Goal: Task Accomplishment & Management: Use online tool/utility

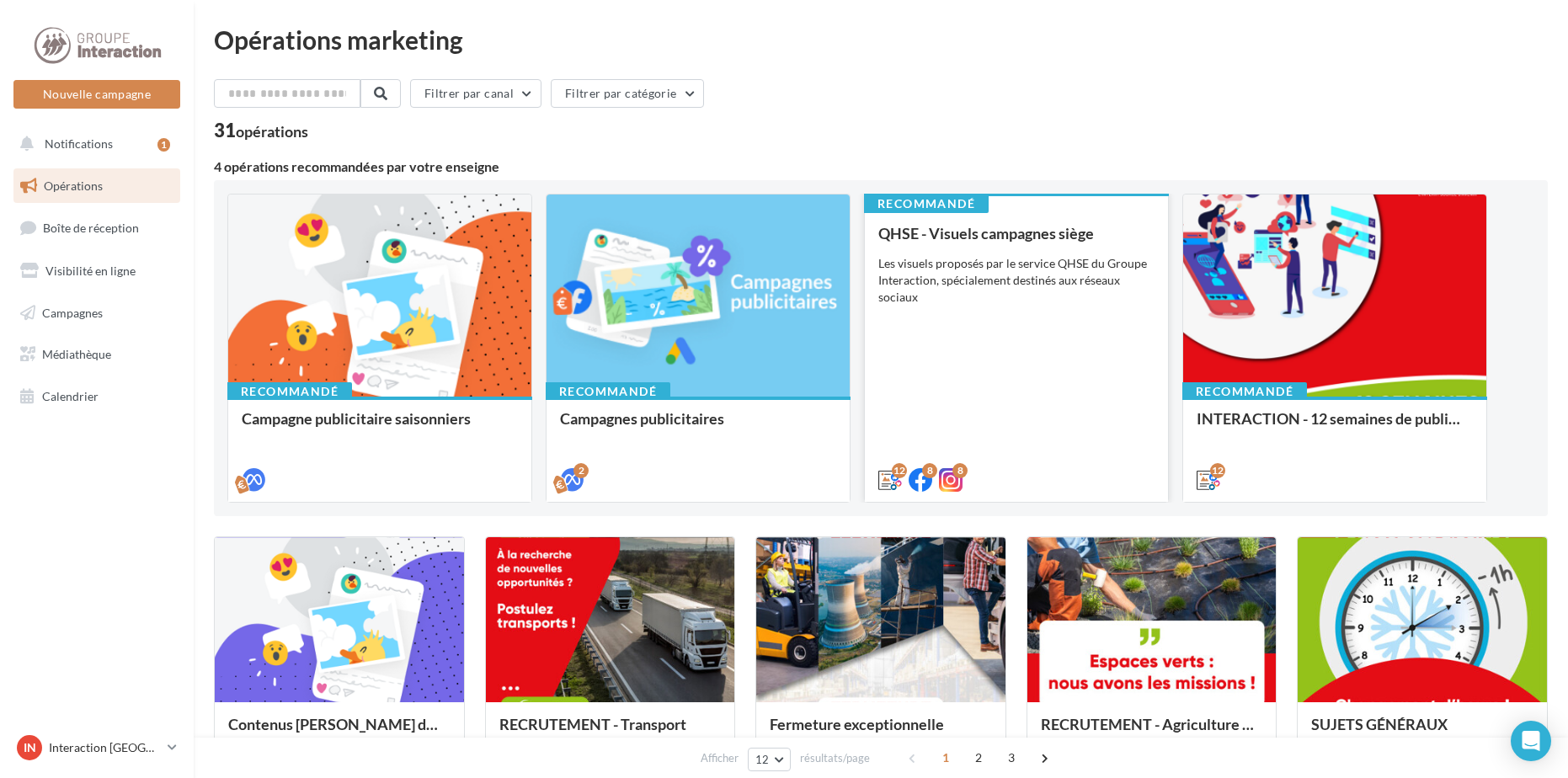
click at [1035, 362] on div "QHSE - Visuels campagnes siège Les visuels proposés par le service QHSE du Grou…" at bounding box center [1016, 355] width 276 height 262
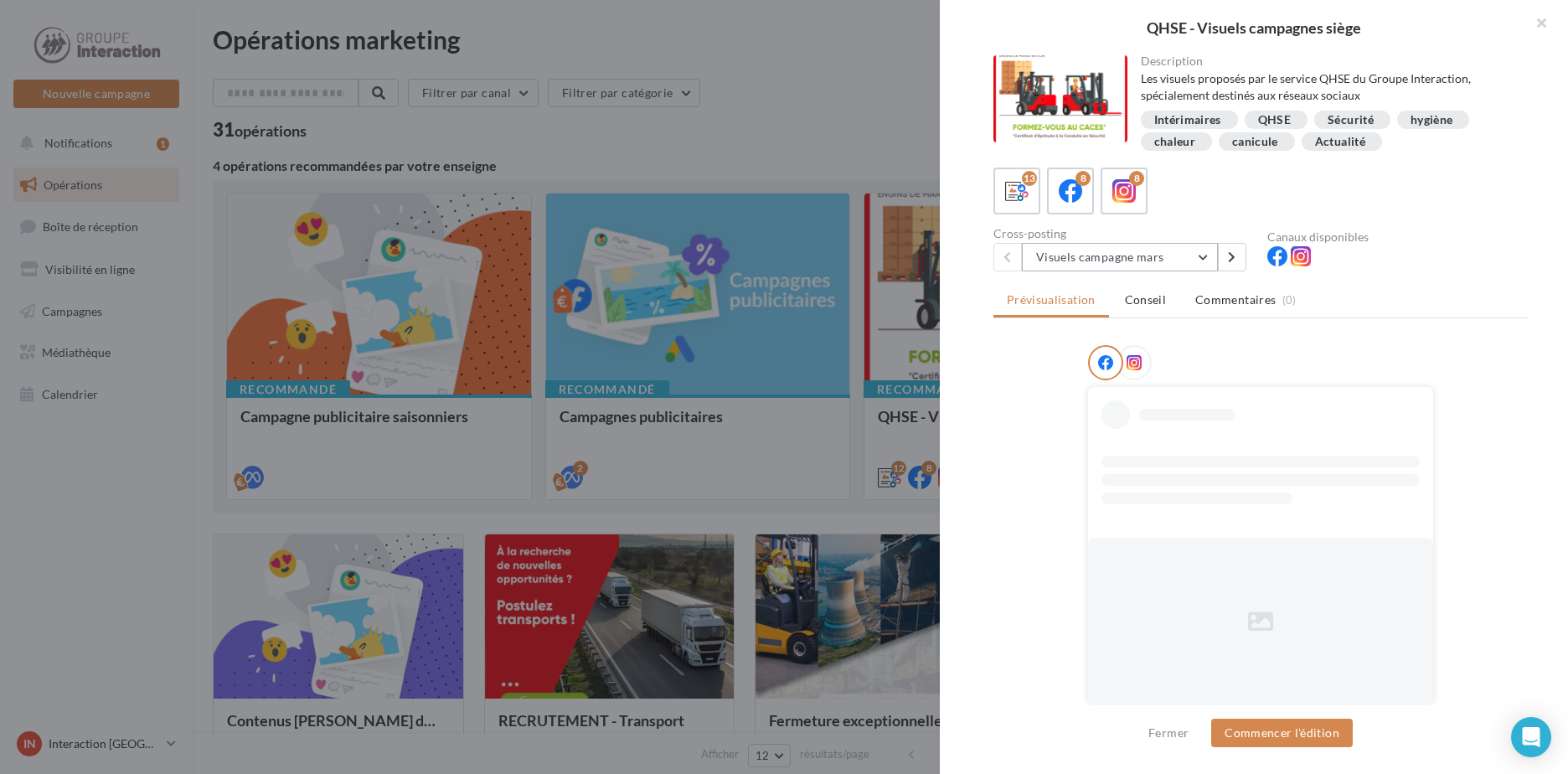
click at [1130, 259] on button "Visuels campagne mars" at bounding box center [1120, 257] width 196 height 29
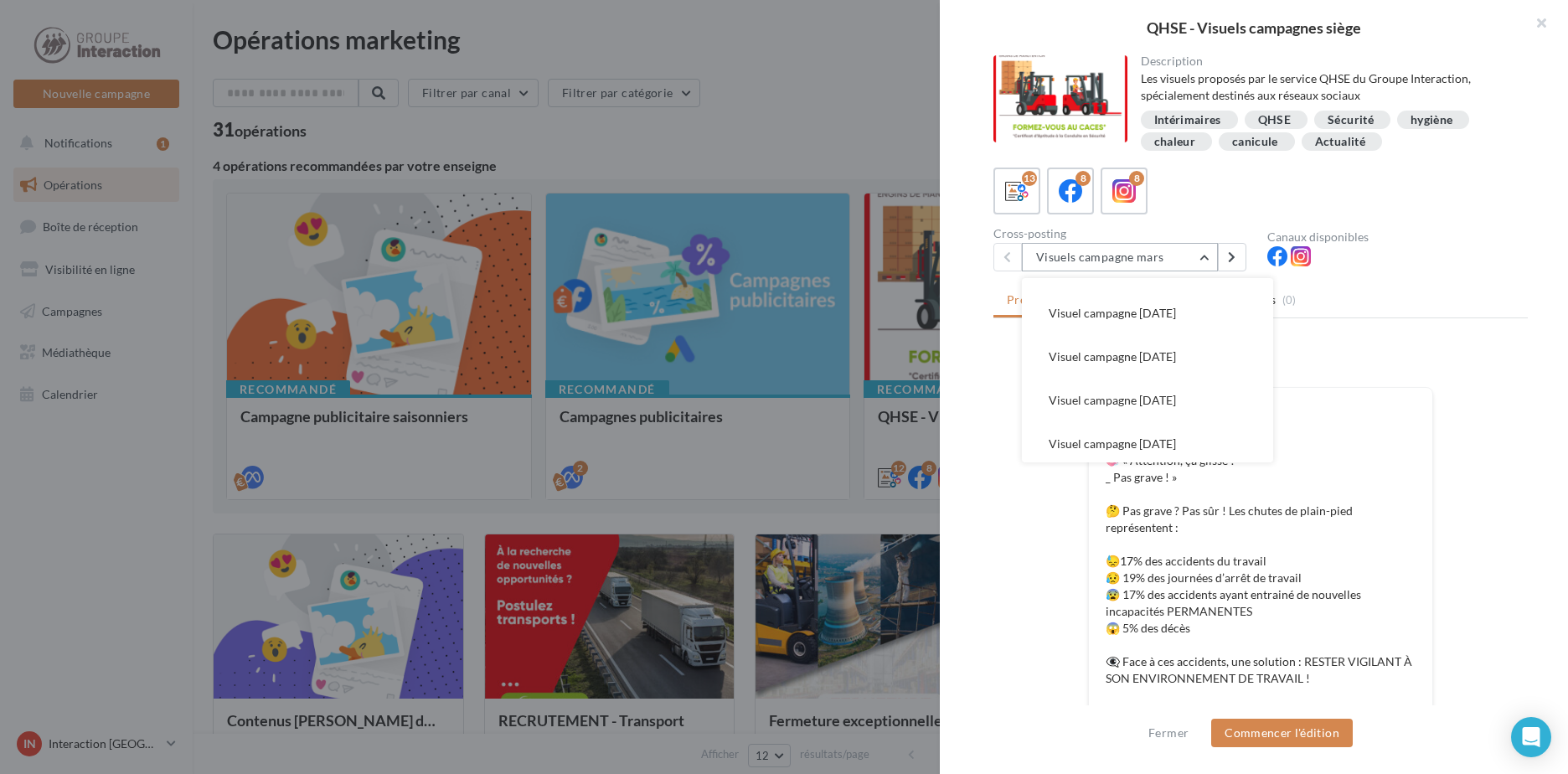
scroll to position [382, 0]
click at [1209, 430] on button "Visuel campagne juin 2025" at bounding box center [1147, 440] width 251 height 43
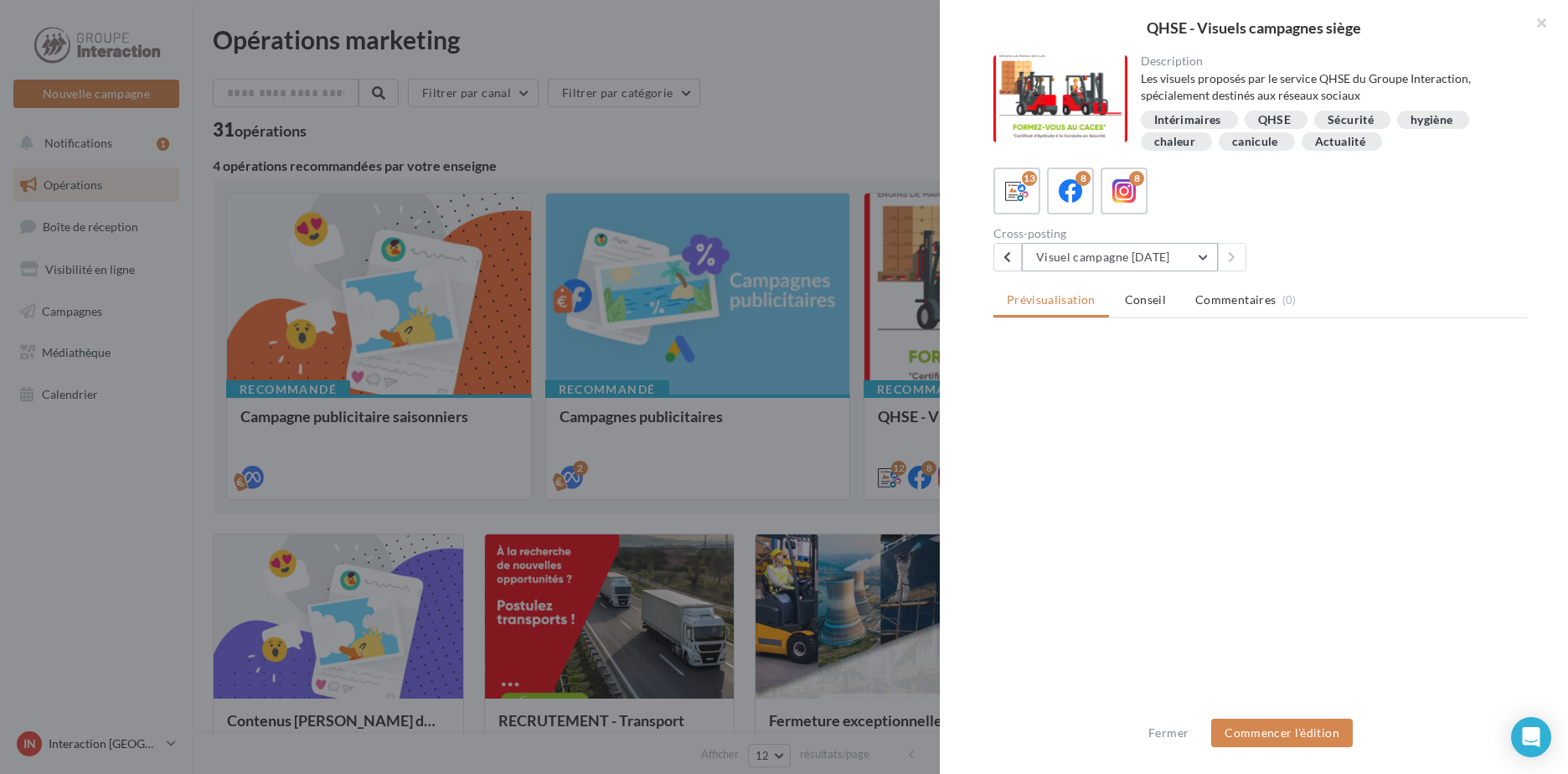
click at [1212, 259] on button "Visuel campagne juin 2025" at bounding box center [1120, 257] width 196 height 29
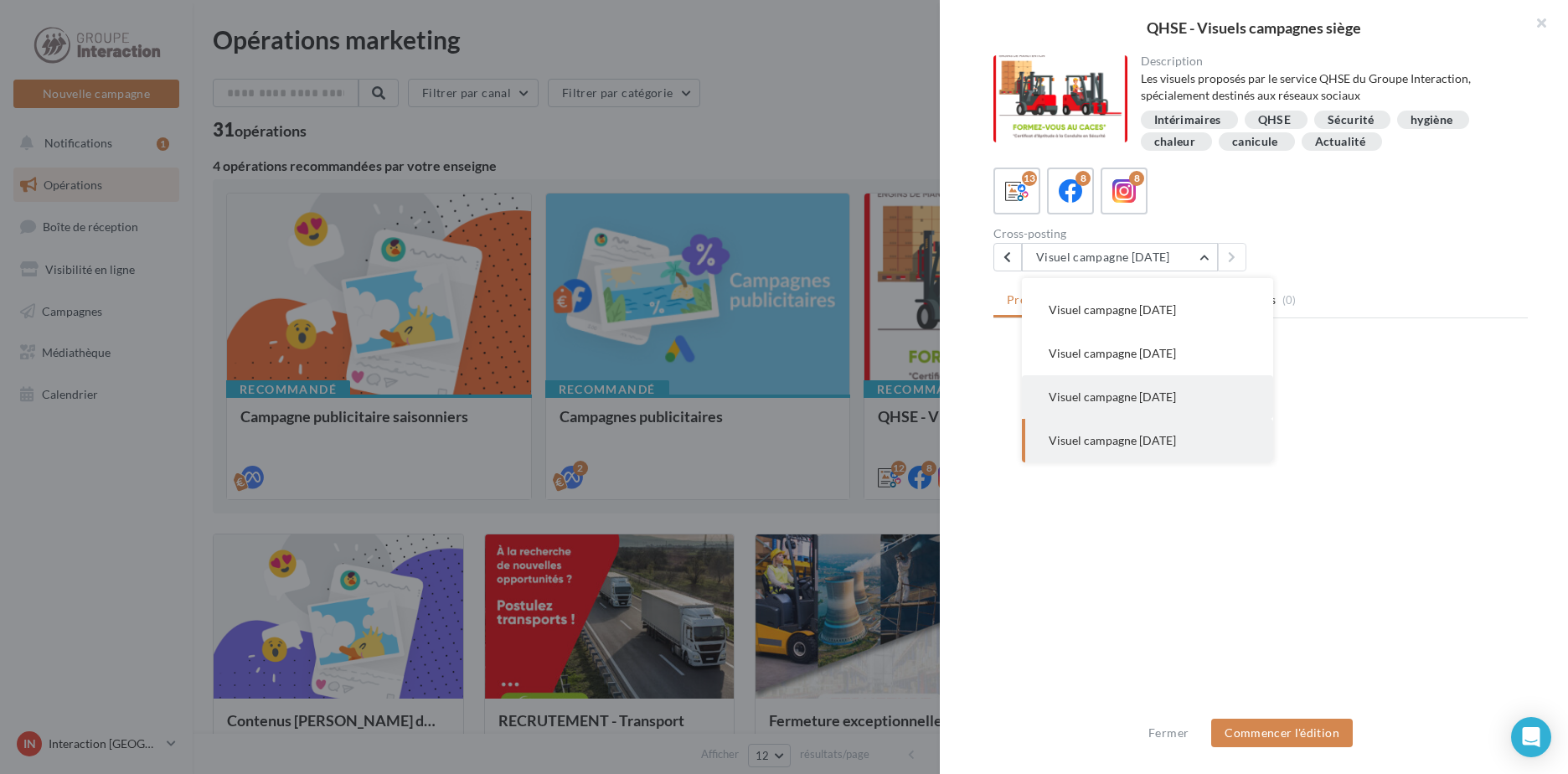
click at [1170, 398] on span "Visuel campagne Avril 2025" at bounding box center [1113, 397] width 127 height 14
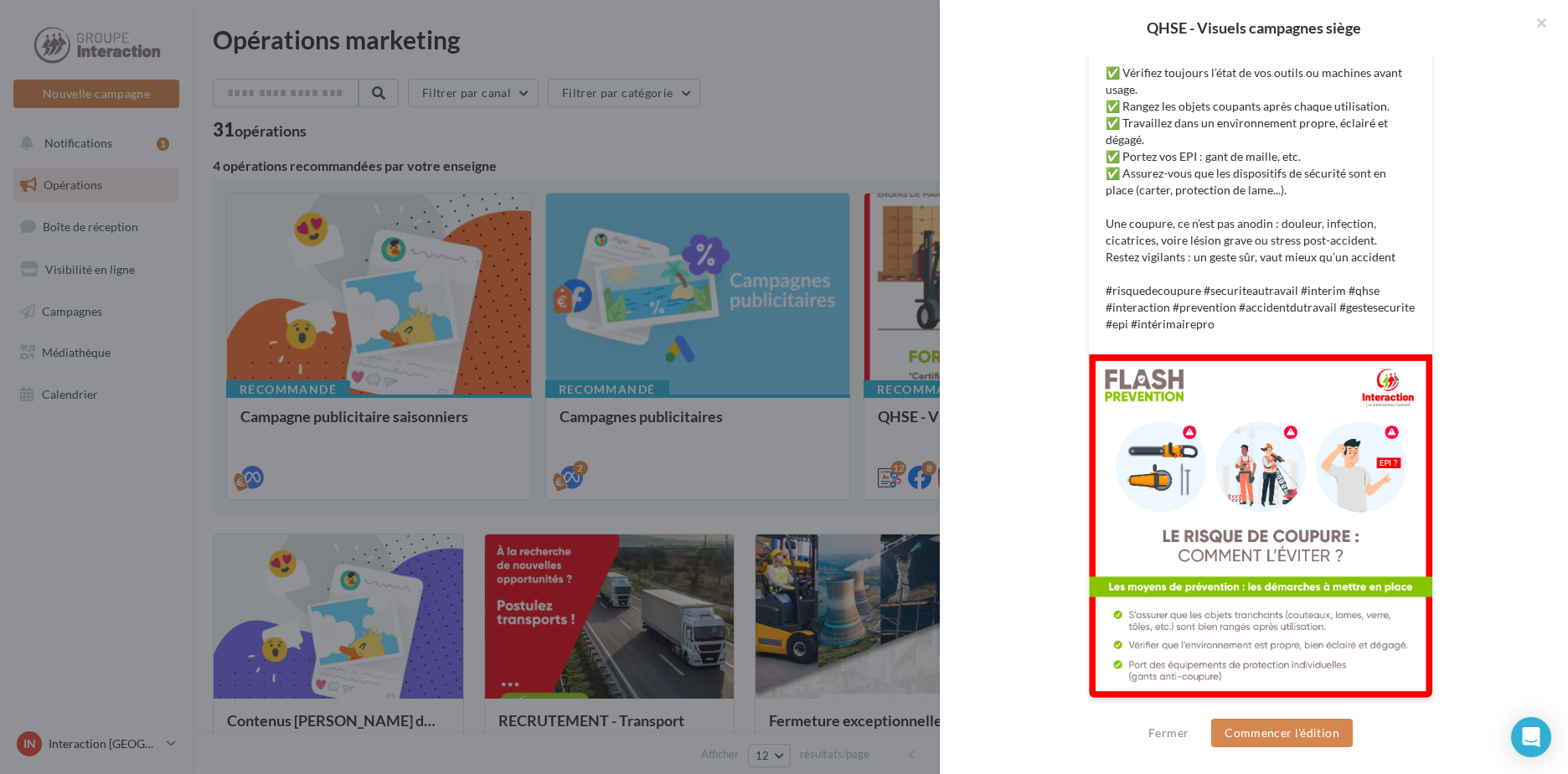
scroll to position [0, 0]
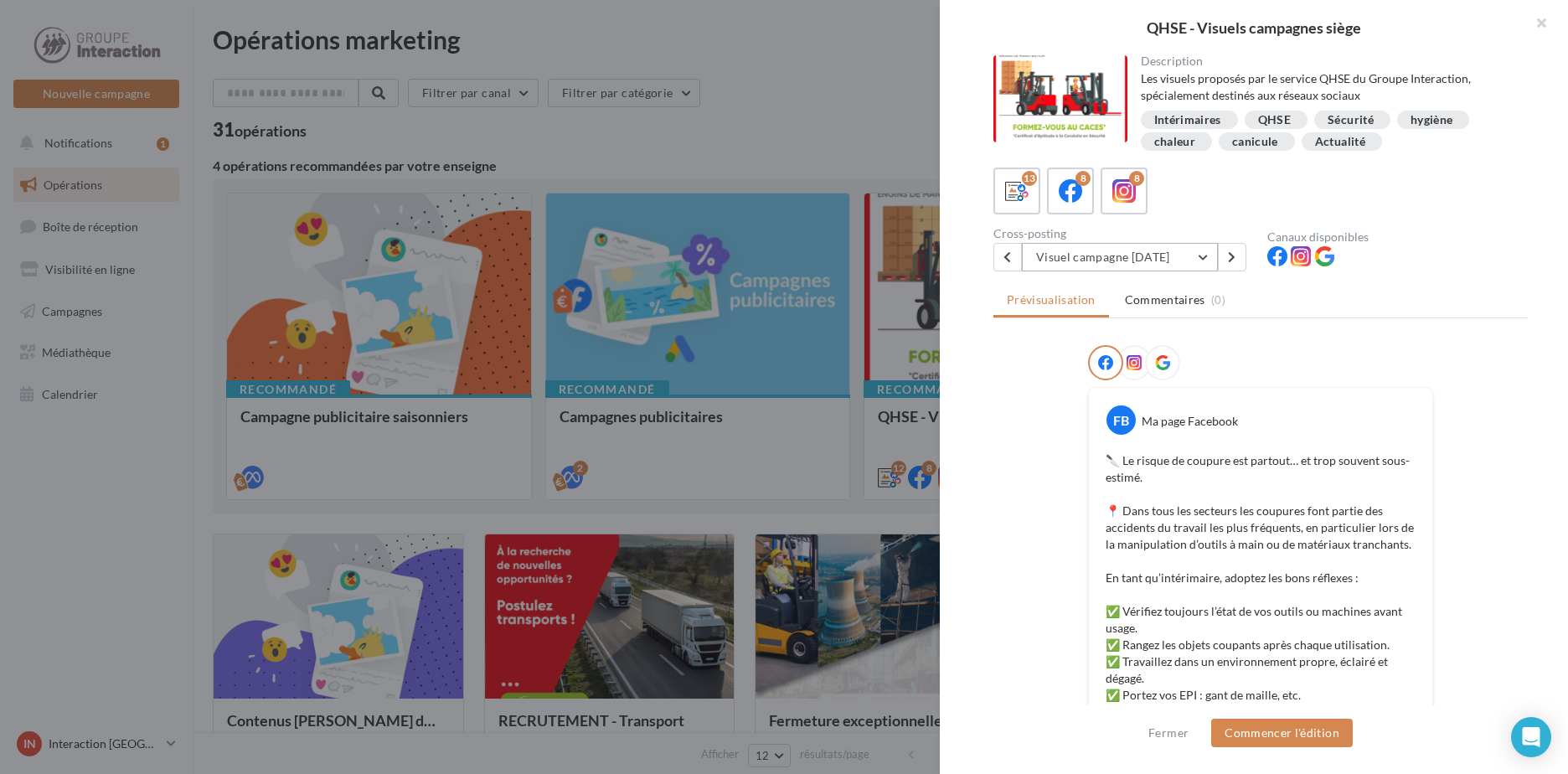
click at [1133, 246] on button "Visuel campagne Avril 2025" at bounding box center [1120, 257] width 196 height 29
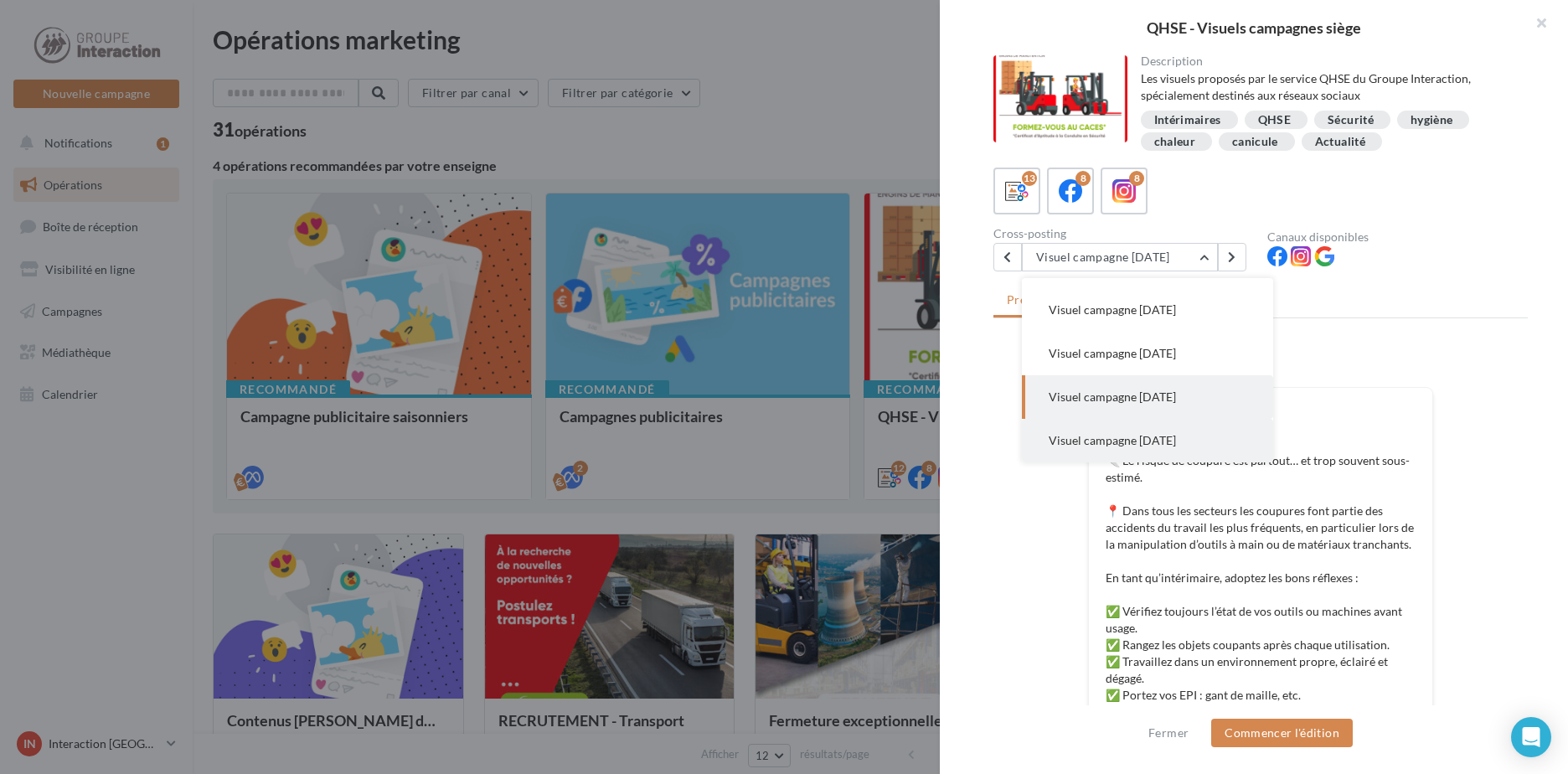
click at [1164, 439] on span "Visuel campagne juin 2025" at bounding box center [1113, 440] width 127 height 14
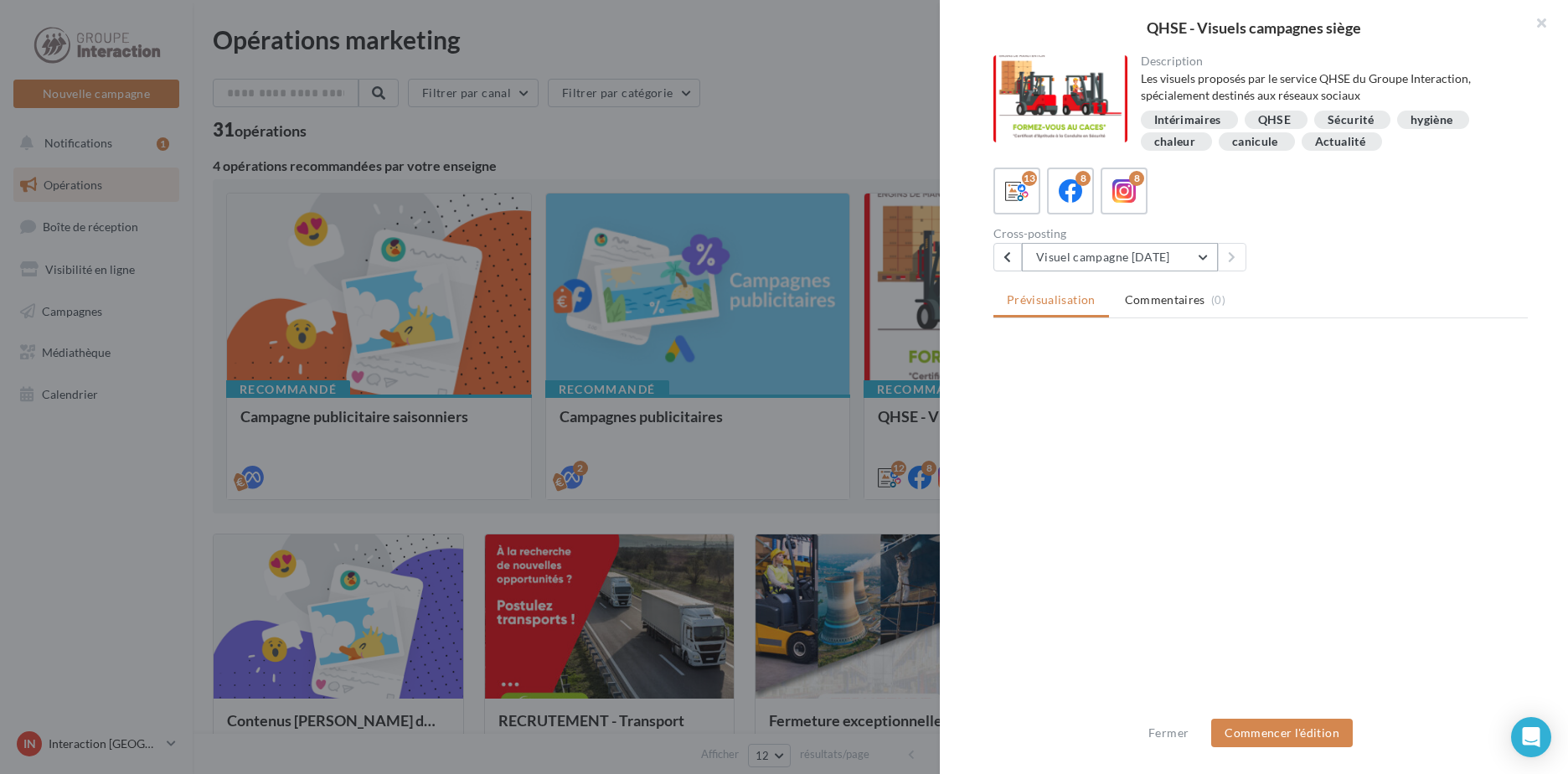
click at [1207, 247] on button "Visuel campagne juin 2025" at bounding box center [1120, 257] width 196 height 29
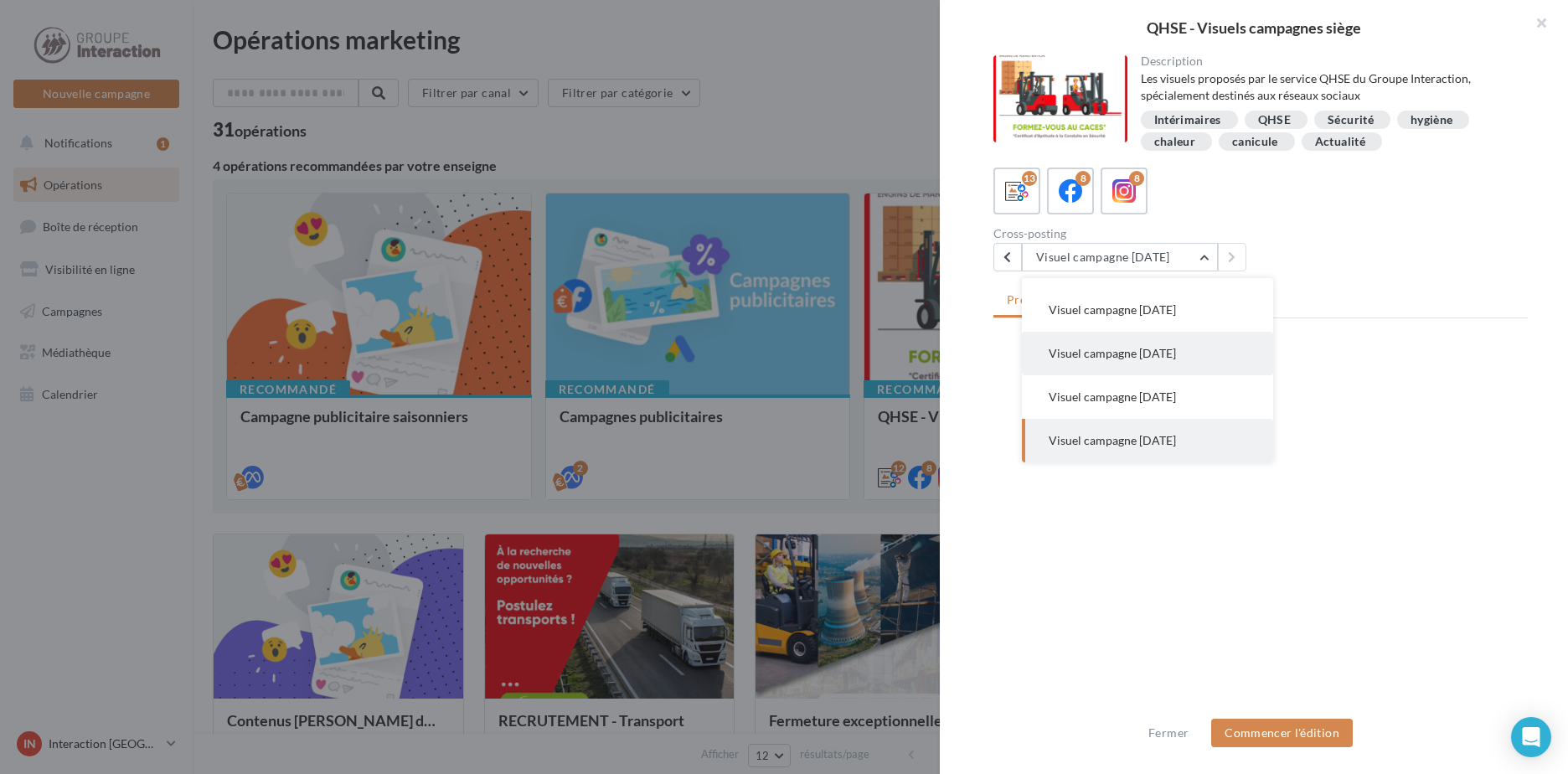
click at [1189, 367] on button "Visuel campagne Mars 2025" at bounding box center [1147, 353] width 251 height 43
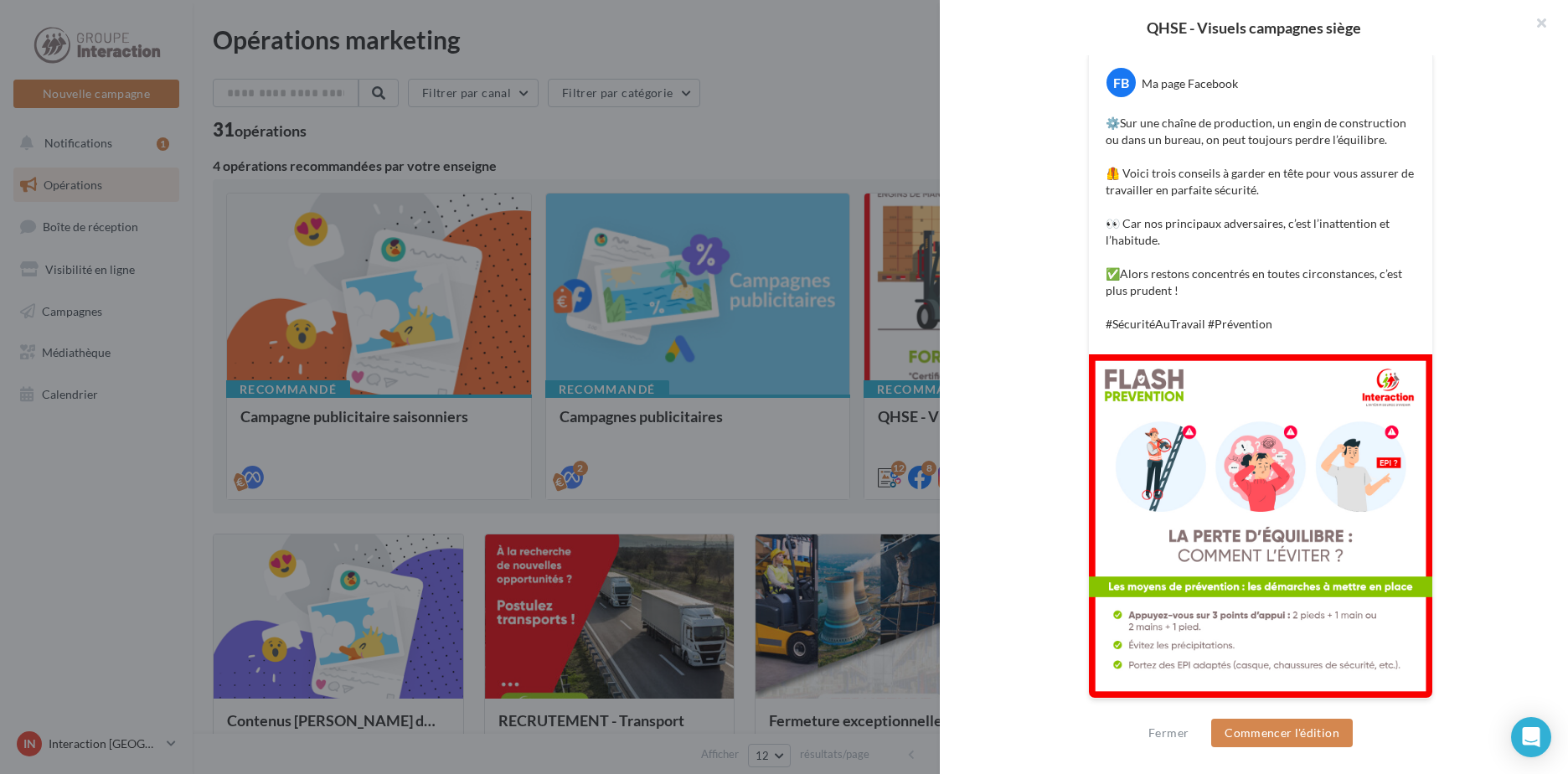
scroll to position [170, 0]
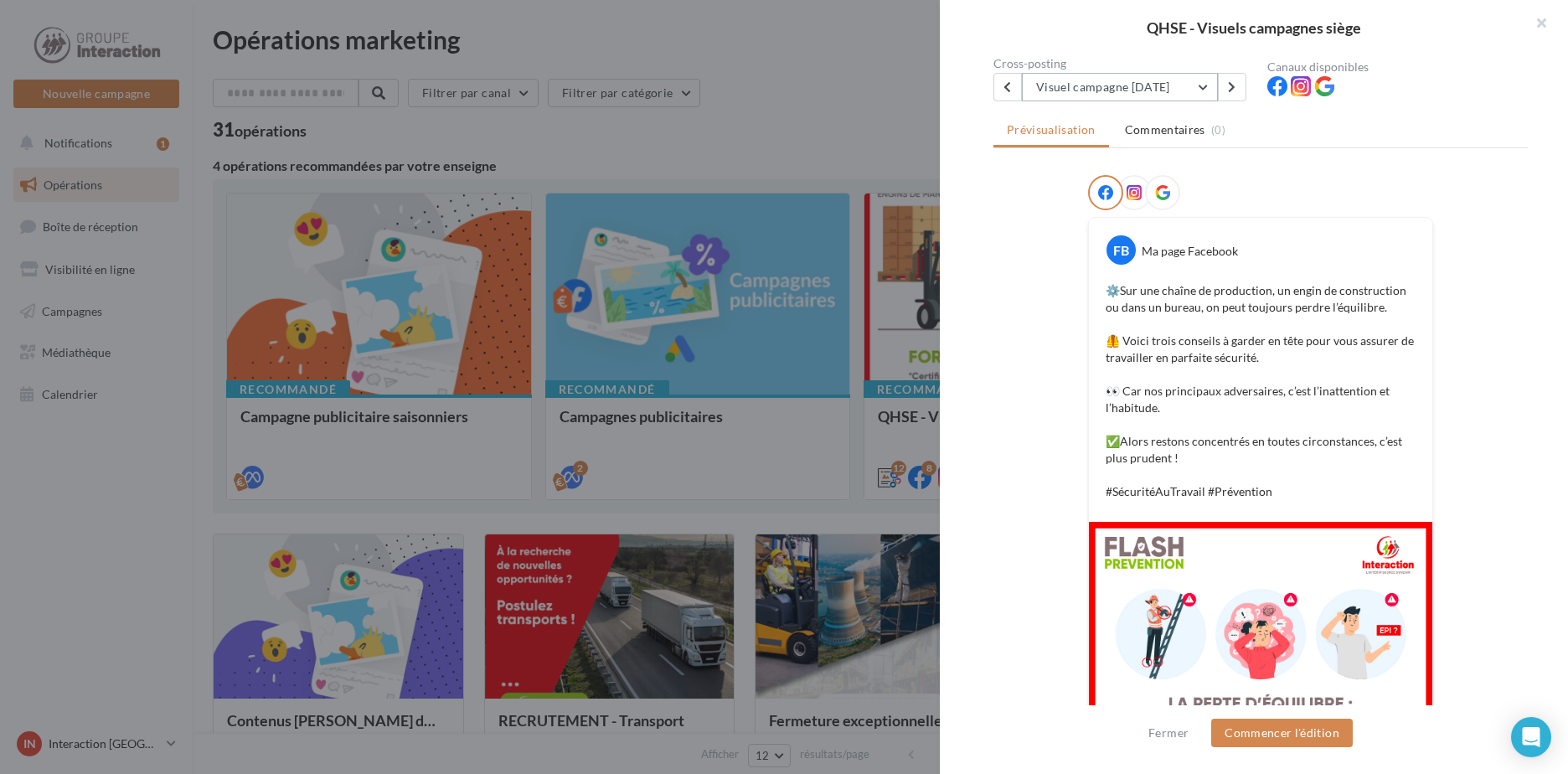
click at [1154, 97] on button "Visuel campagne Mars 2025" at bounding box center [1120, 88] width 196 height 29
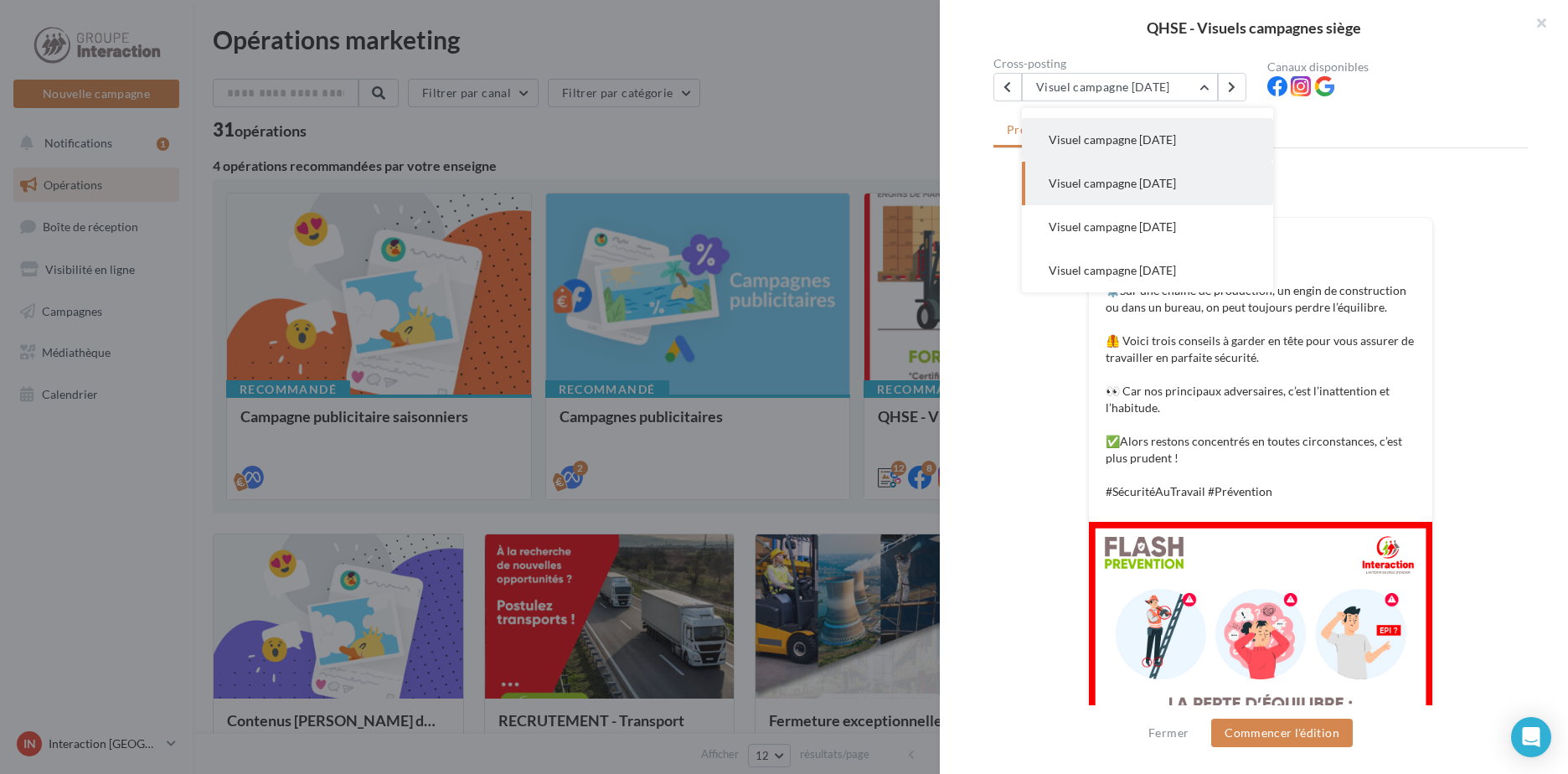
click at [1190, 151] on button "Visuel campagne Février 2025" at bounding box center [1147, 140] width 251 height 43
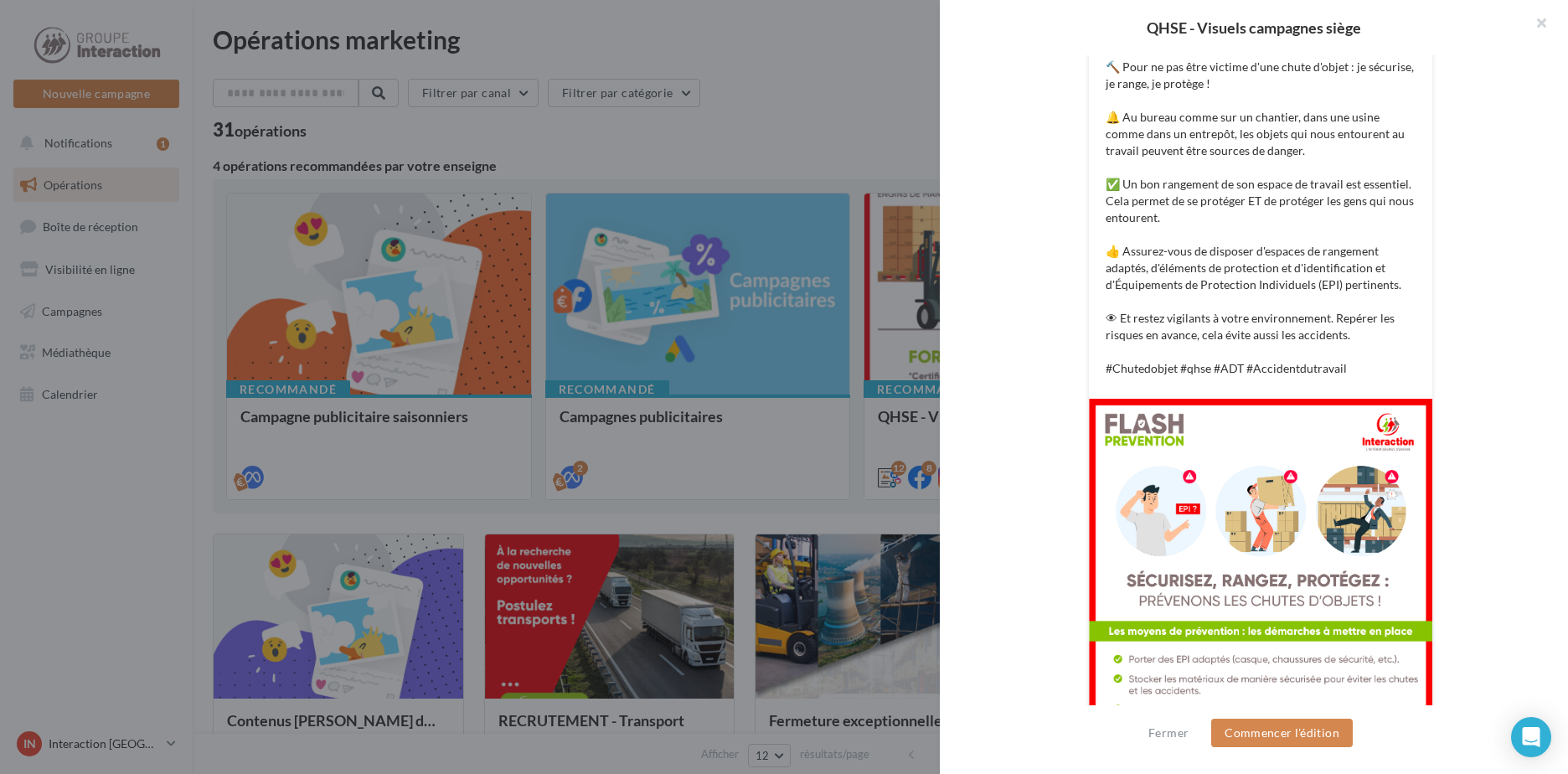
scroll to position [432, 0]
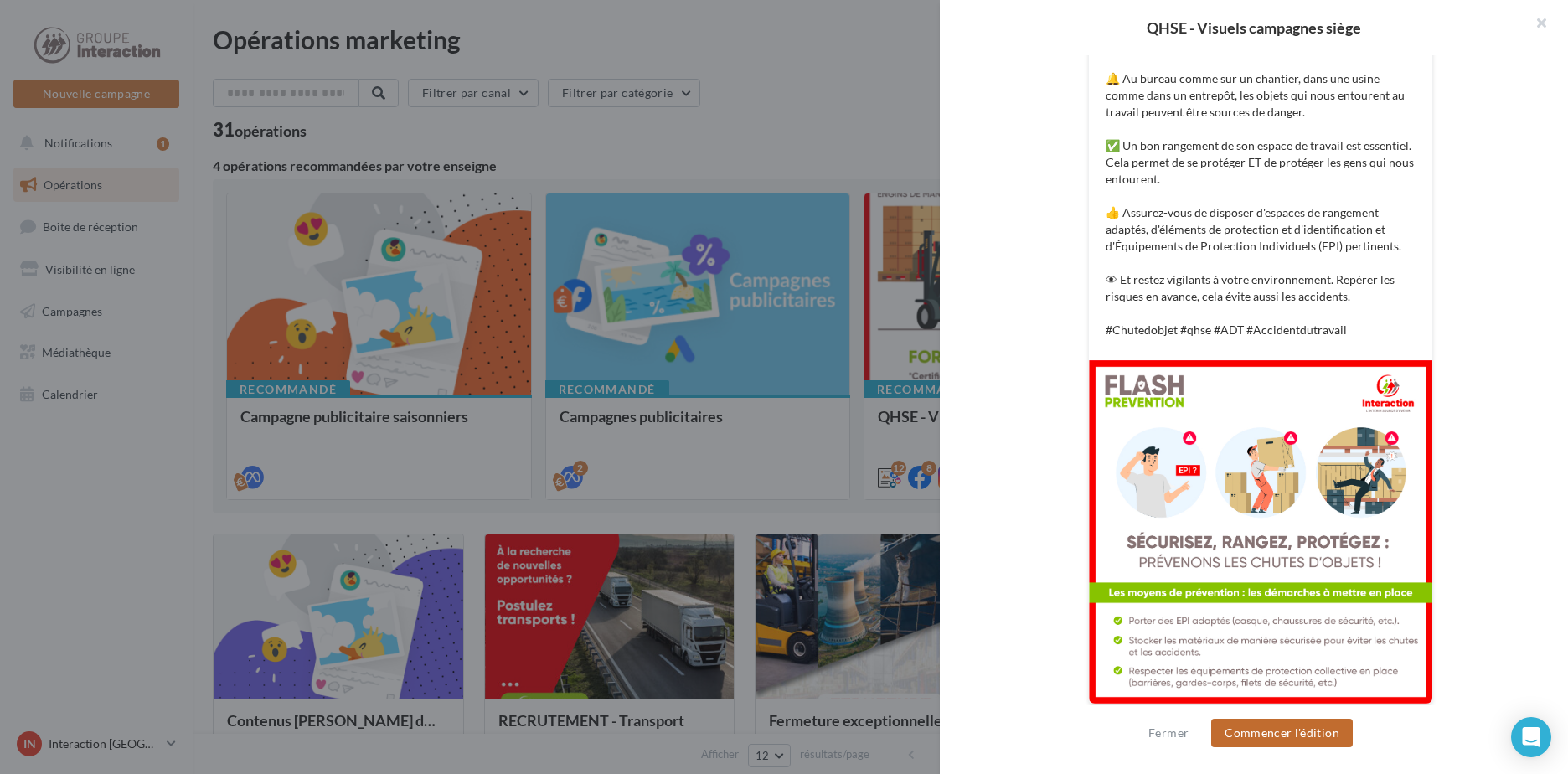
click at [1276, 735] on button "Commencer l'édition" at bounding box center [1282, 734] width 141 height 29
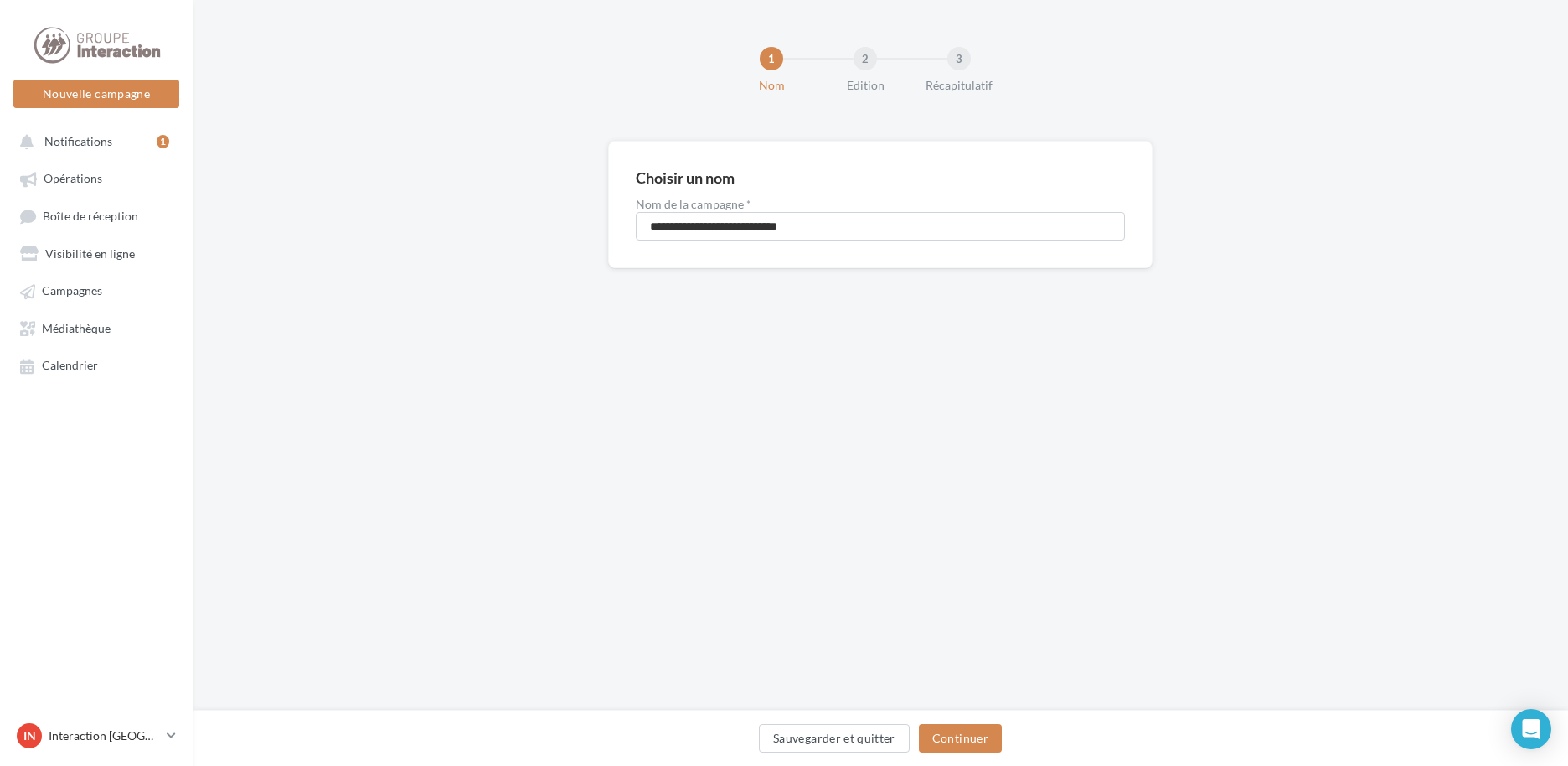
click at [950, 753] on div "Sauvegarder et quitter Continuer" at bounding box center [880, 741] width 1349 height 36
click at [949, 749] on button "Continuer" at bounding box center [961, 738] width 83 height 29
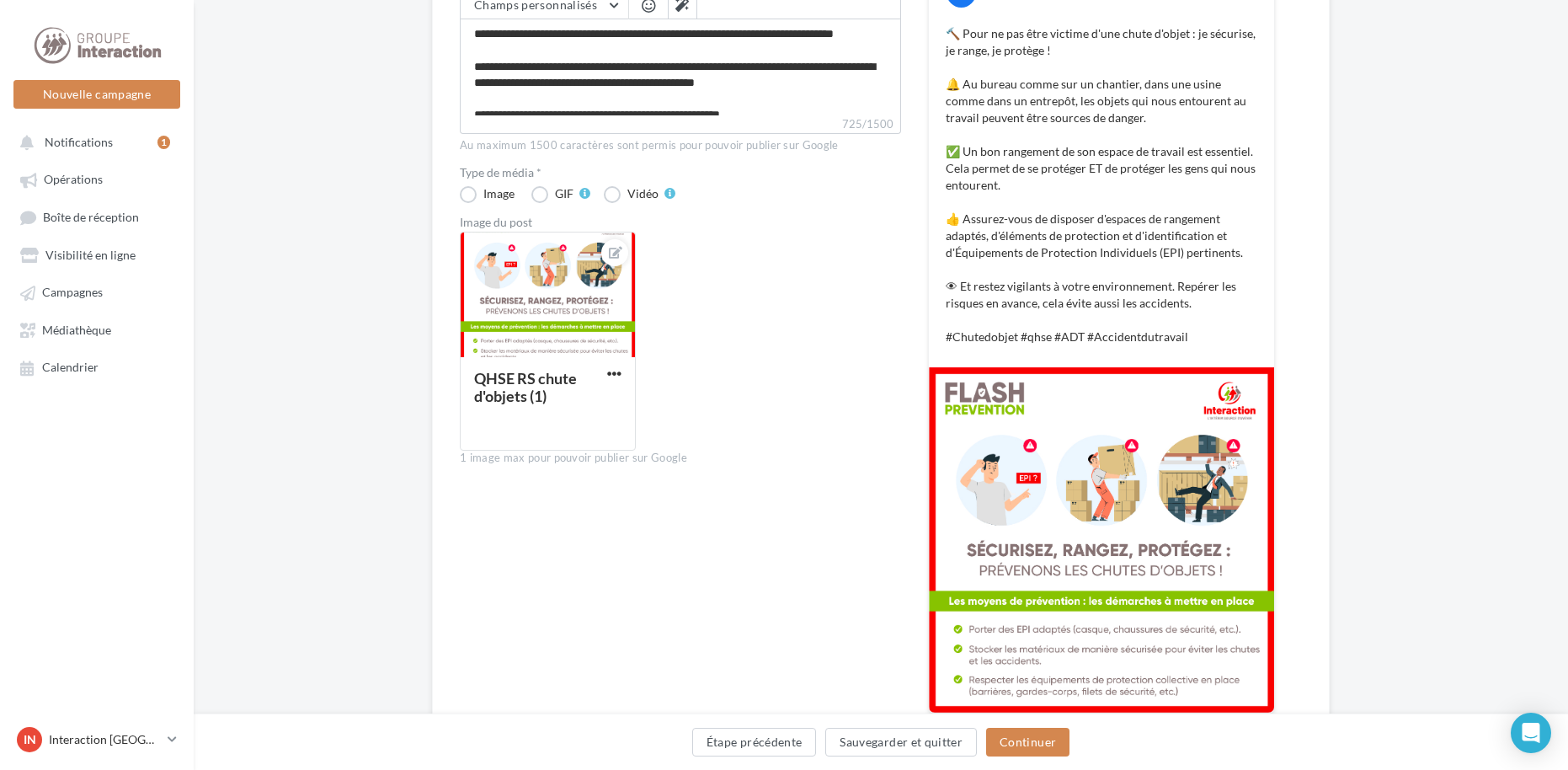
scroll to position [401, 0]
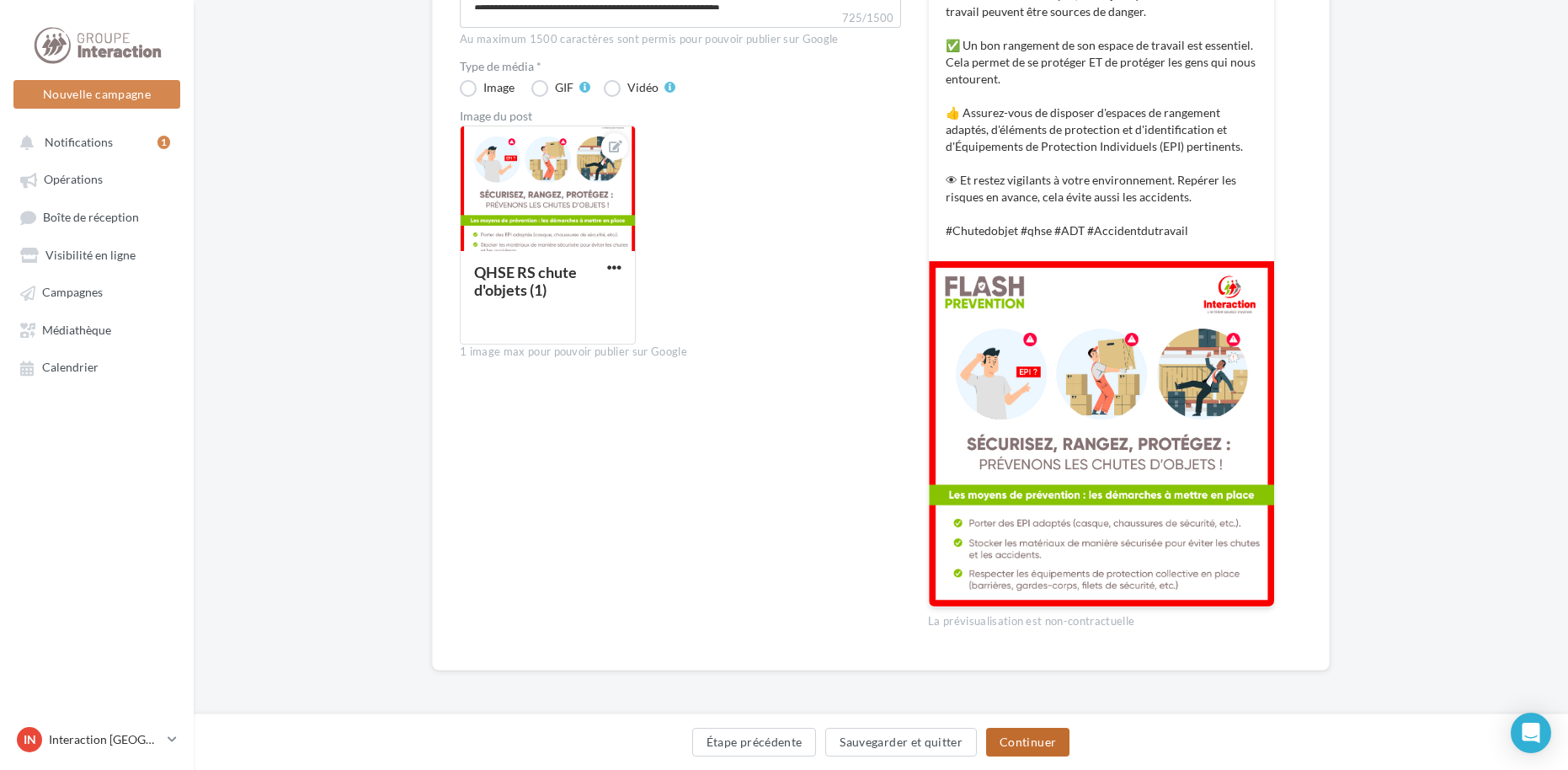
click at [999, 752] on button "Continuer" at bounding box center [1027, 742] width 83 height 29
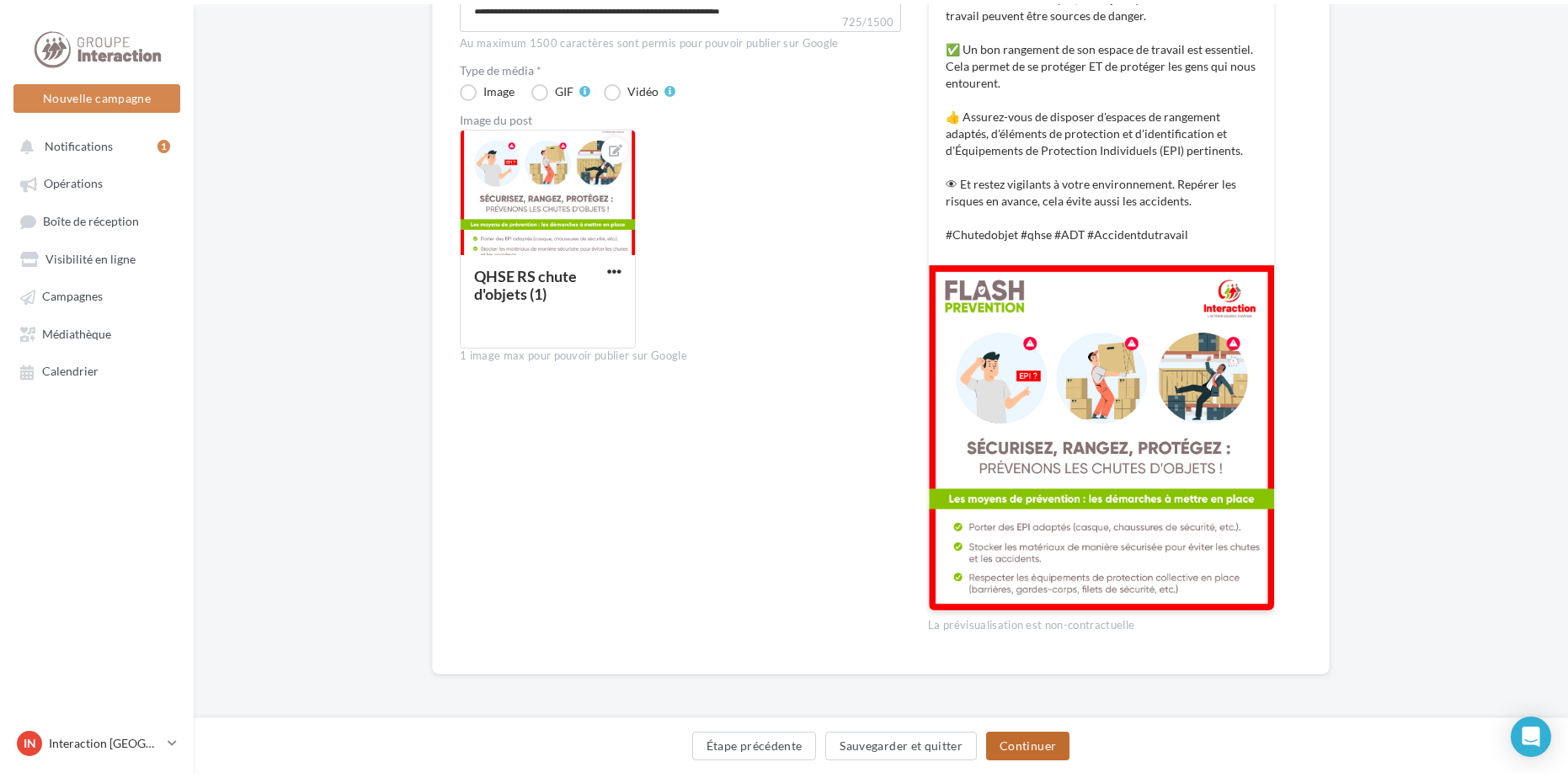
scroll to position [0, 0]
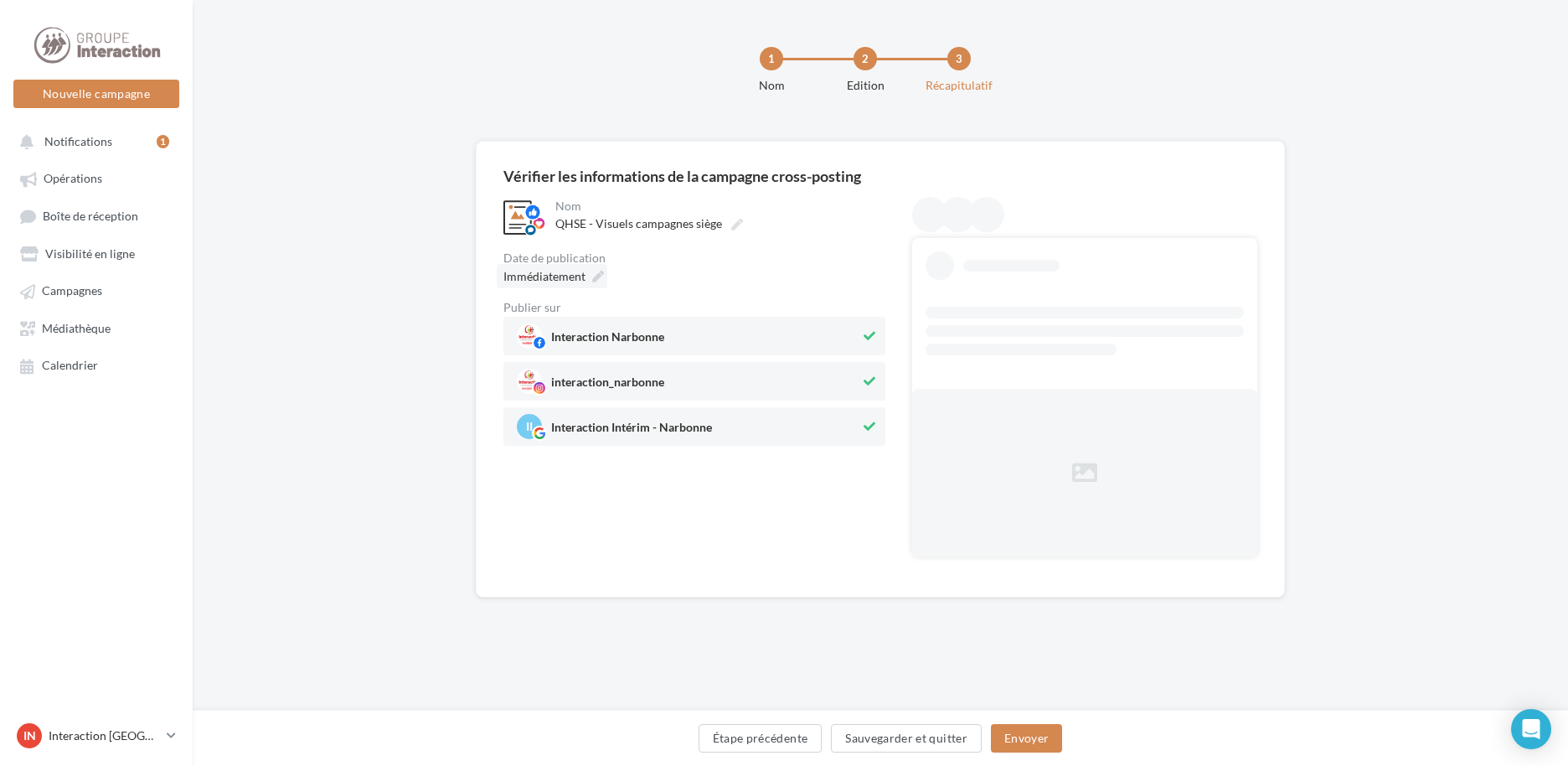
click at [594, 278] on icon at bounding box center [598, 276] width 12 height 12
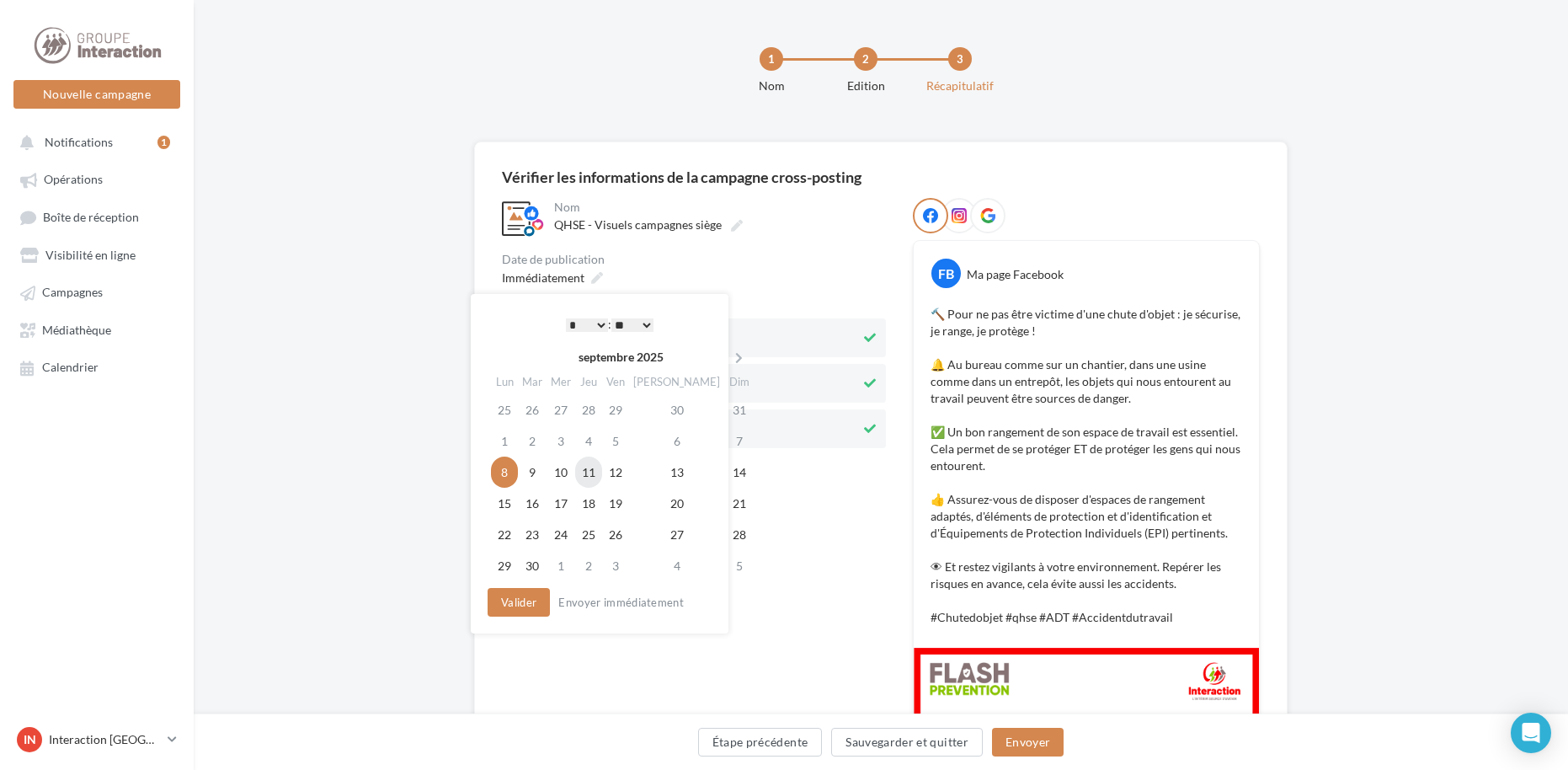
click at [589, 476] on td "11" at bounding box center [588, 472] width 27 height 31
click at [517, 609] on button "Valider" at bounding box center [515, 603] width 62 height 29
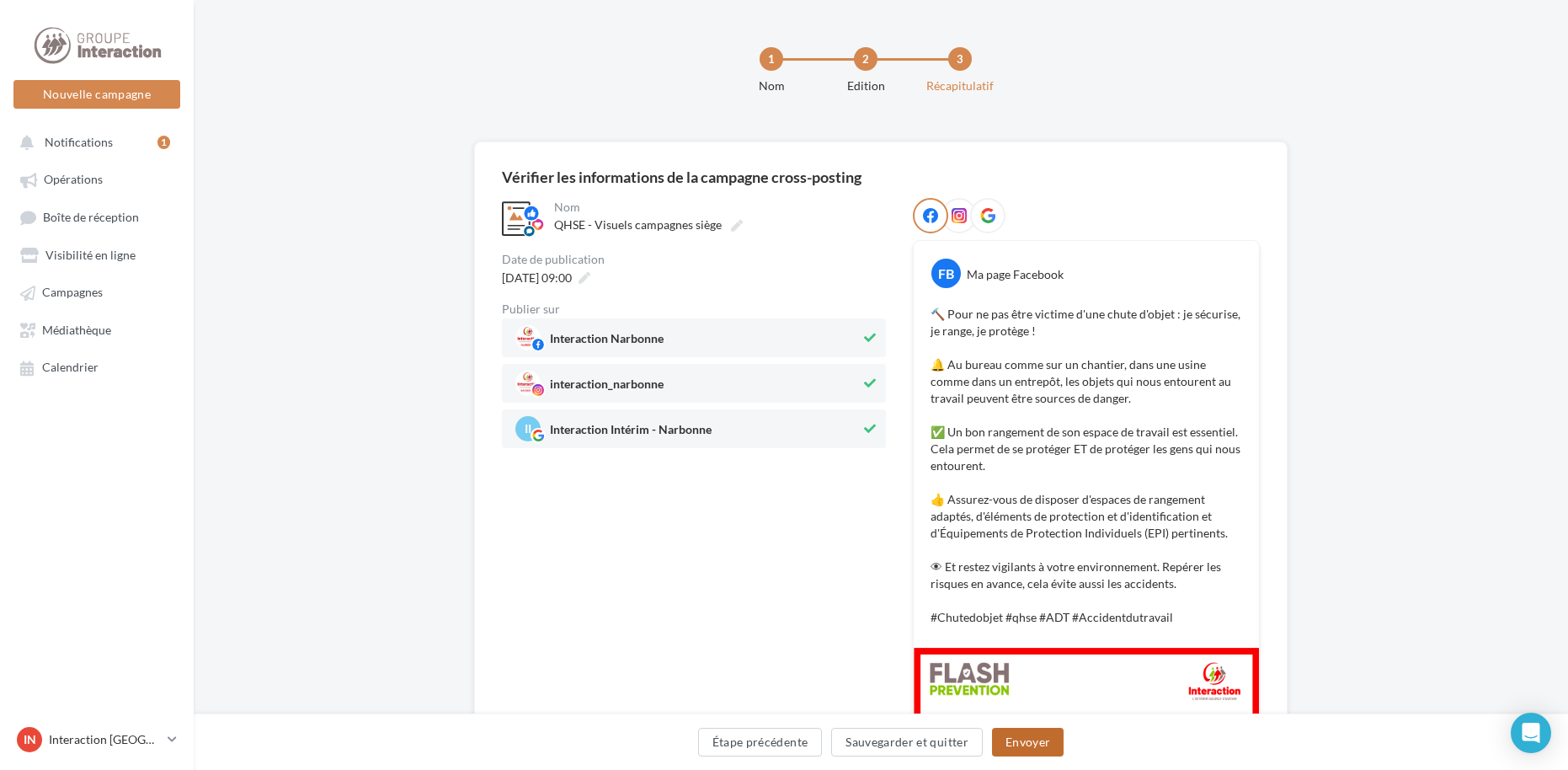
click at [1003, 745] on button "Envoyer" at bounding box center [1027, 742] width 72 height 29
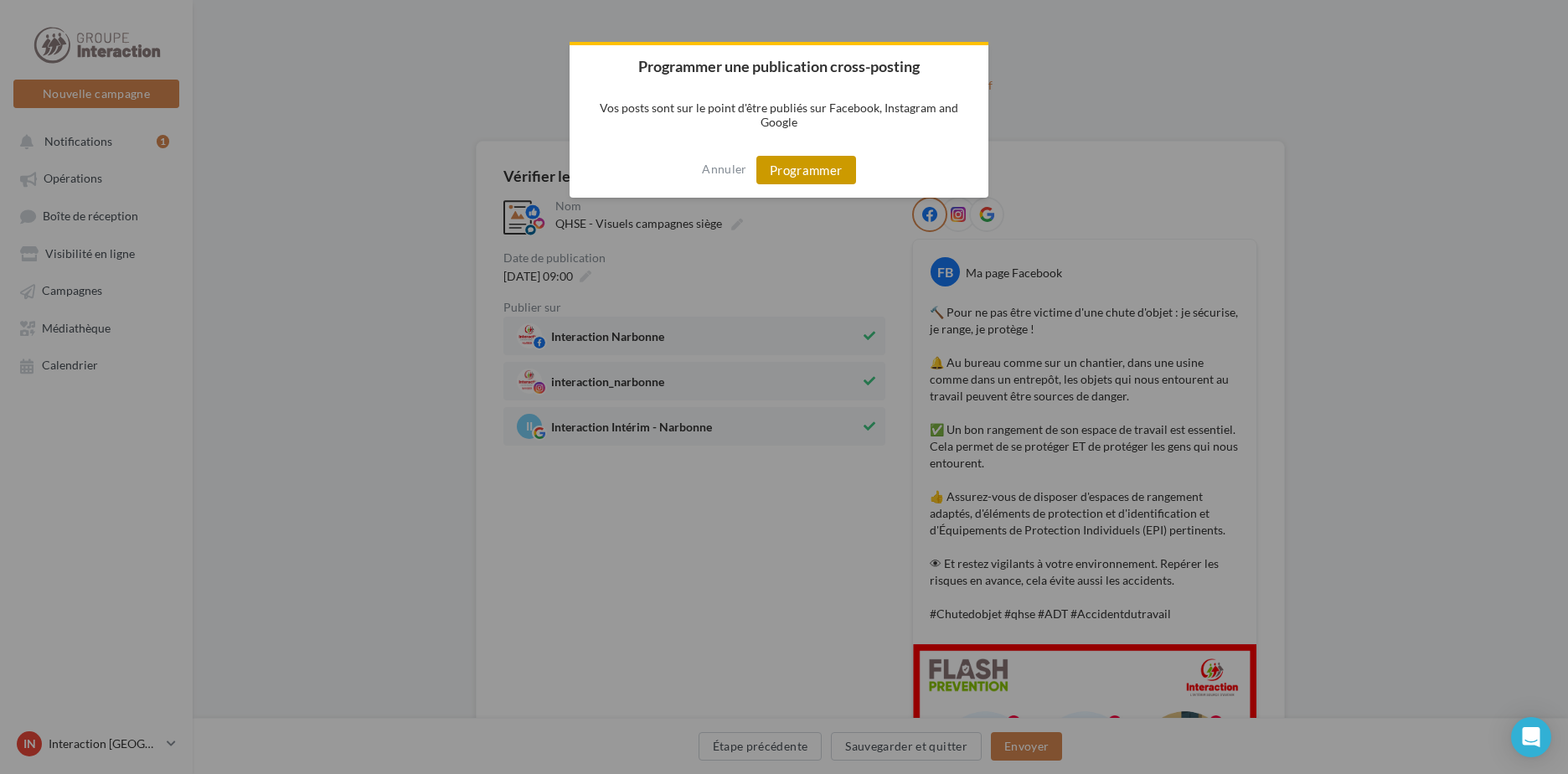
click at [813, 165] on button "Programmer" at bounding box center [807, 170] width 100 height 29
